Goal: Task Accomplishment & Management: Manage account settings

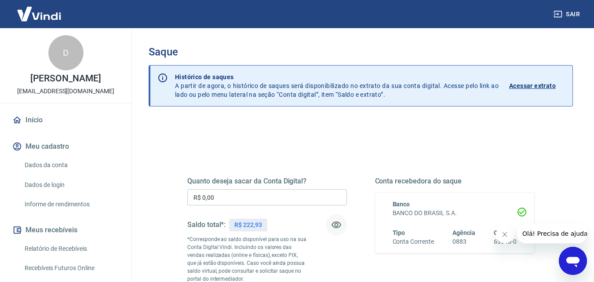
click at [343, 227] on button "button" at bounding box center [336, 224] width 21 height 21
click at [341, 227] on icon "button" at bounding box center [336, 225] width 11 height 11
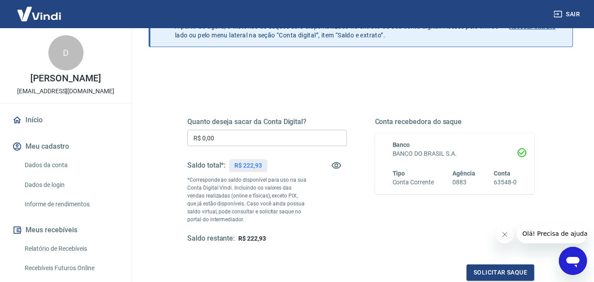
scroll to position [63, 0]
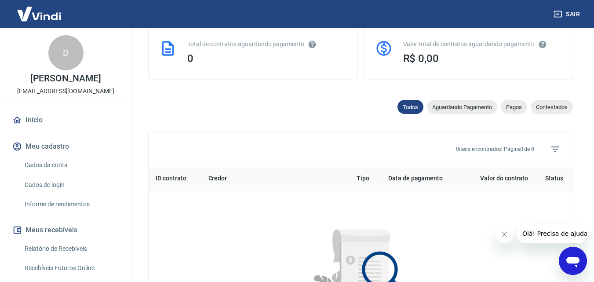
scroll to position [235, 0]
